Goal: Task Accomplishment & Management: Manage account settings

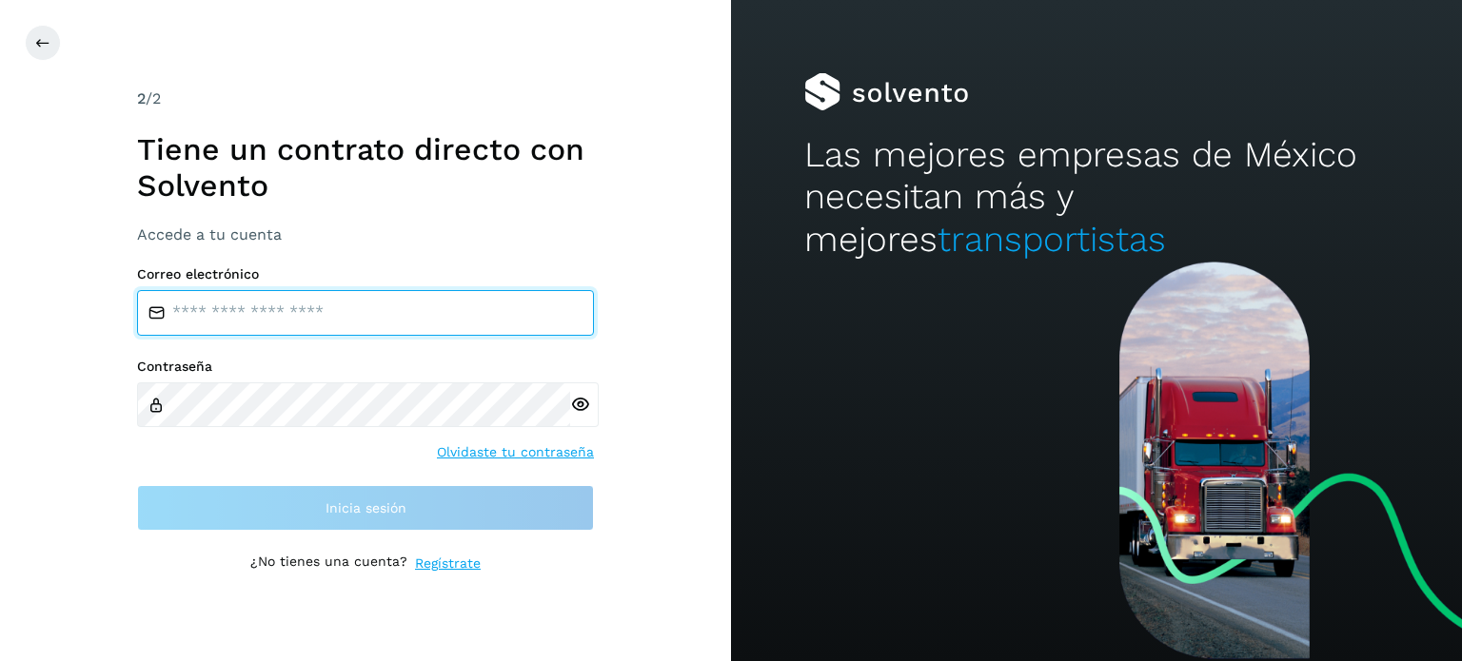
type input "**********"
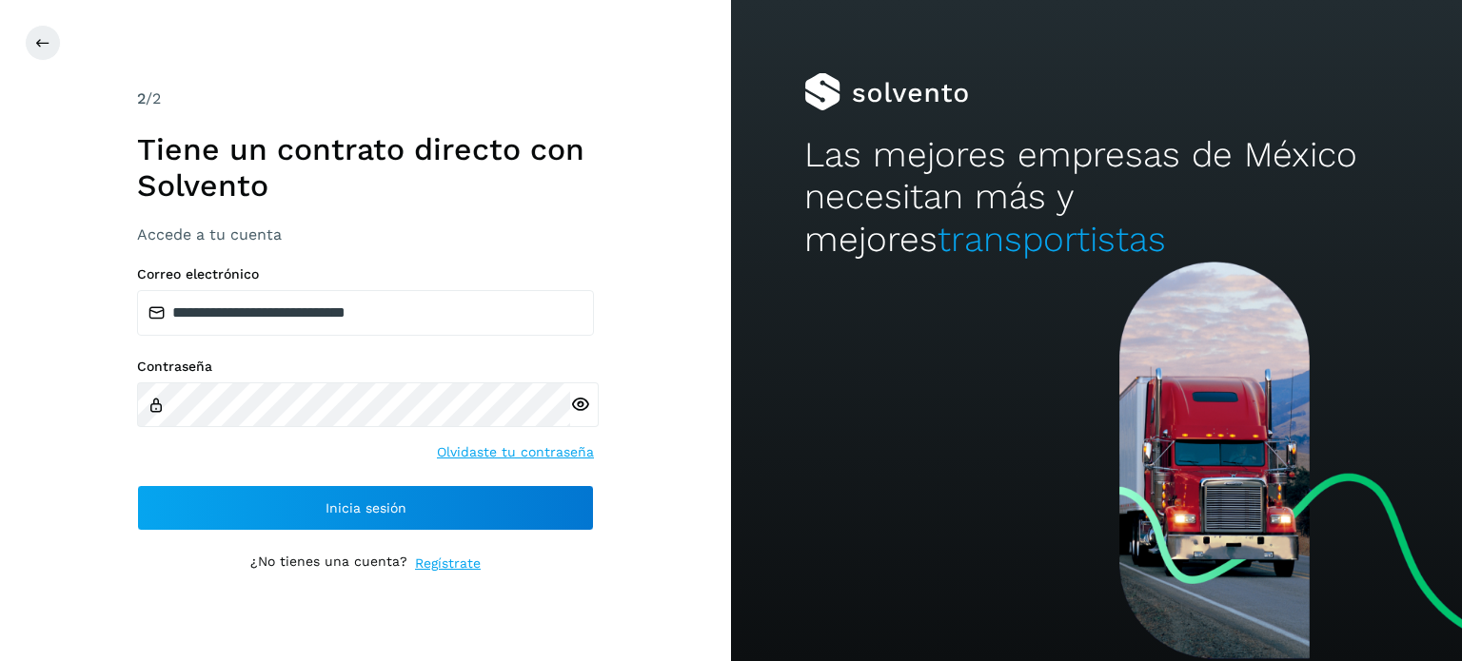
click at [122, 472] on div "**********" at bounding box center [365, 330] width 731 height 661
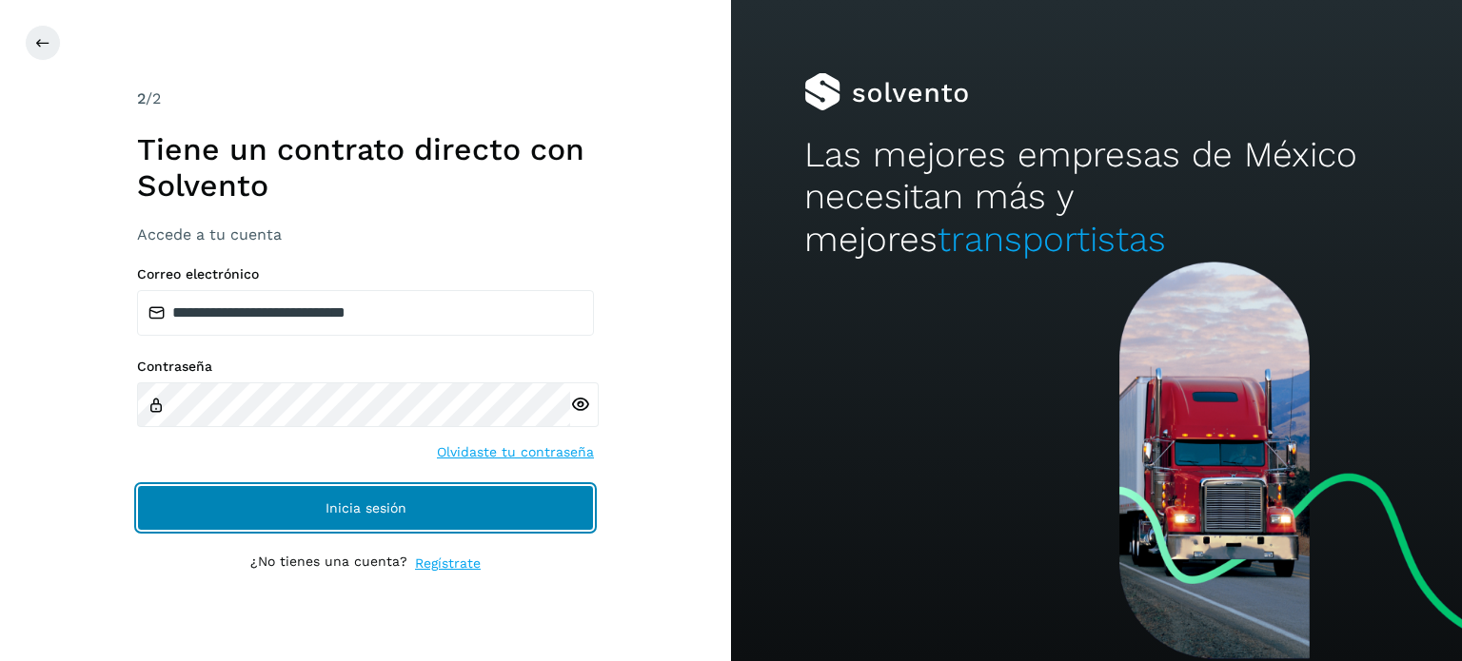
click at [171, 494] on button "Inicia sesión" at bounding box center [365, 508] width 457 height 46
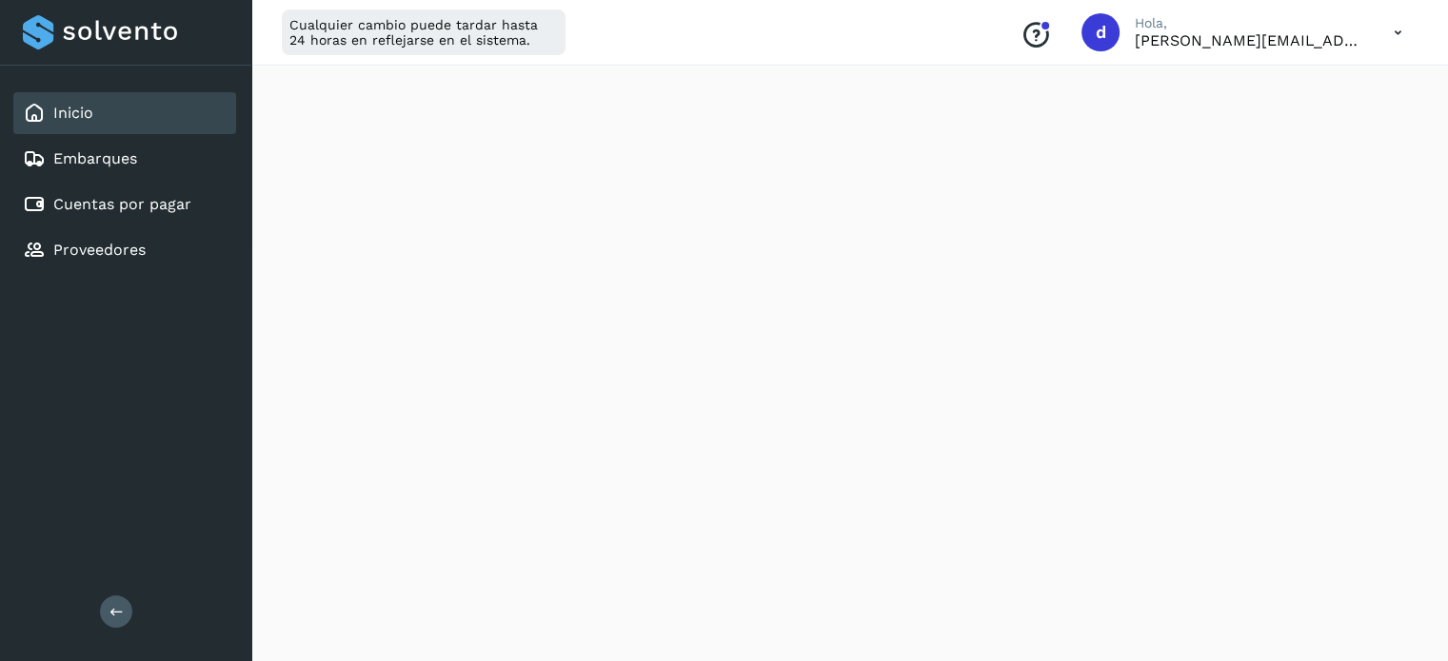
scroll to position [301, 0]
